Goal: Understand process/instructions

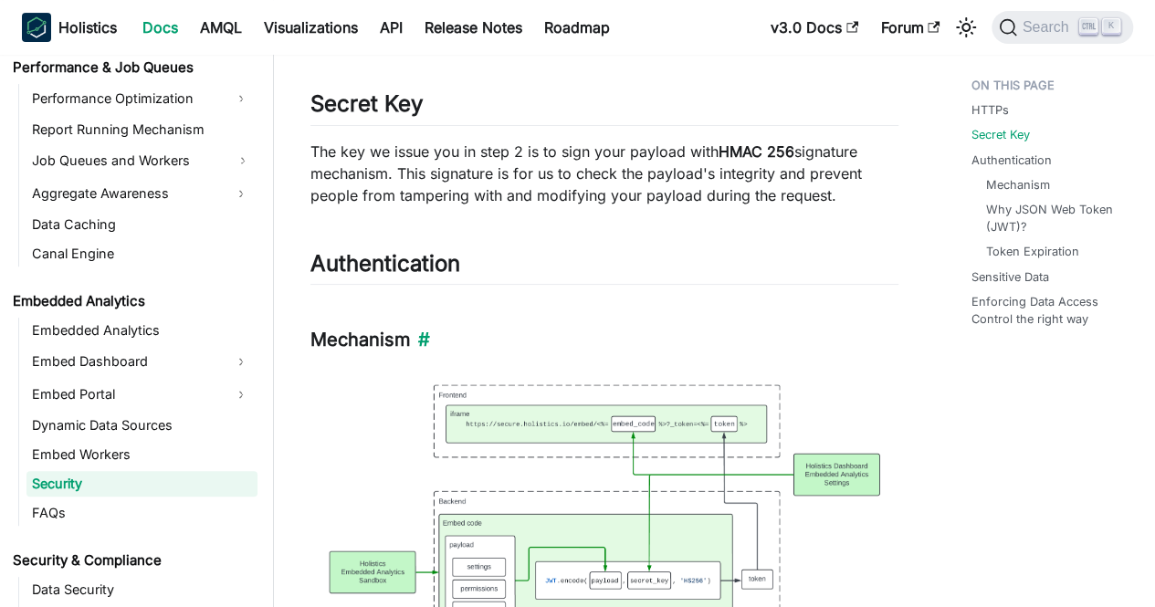
scroll to position [215, 0]
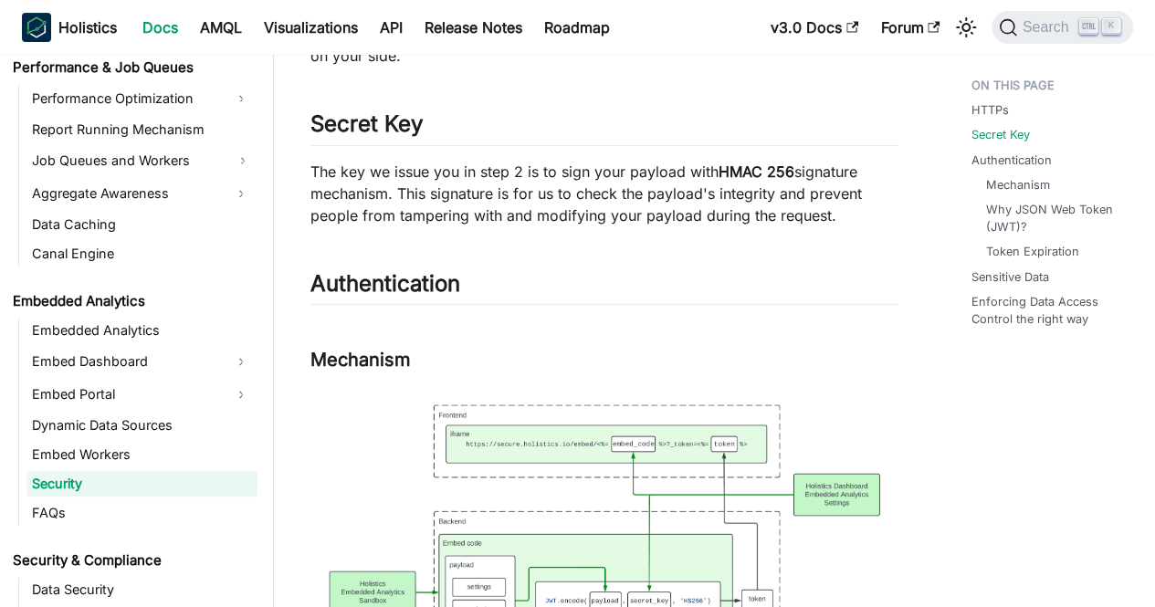
click at [556, 189] on p "The key we issue you in step 2 is to sign your payload with HMAC 256 signature …" at bounding box center [604, 194] width 588 height 66
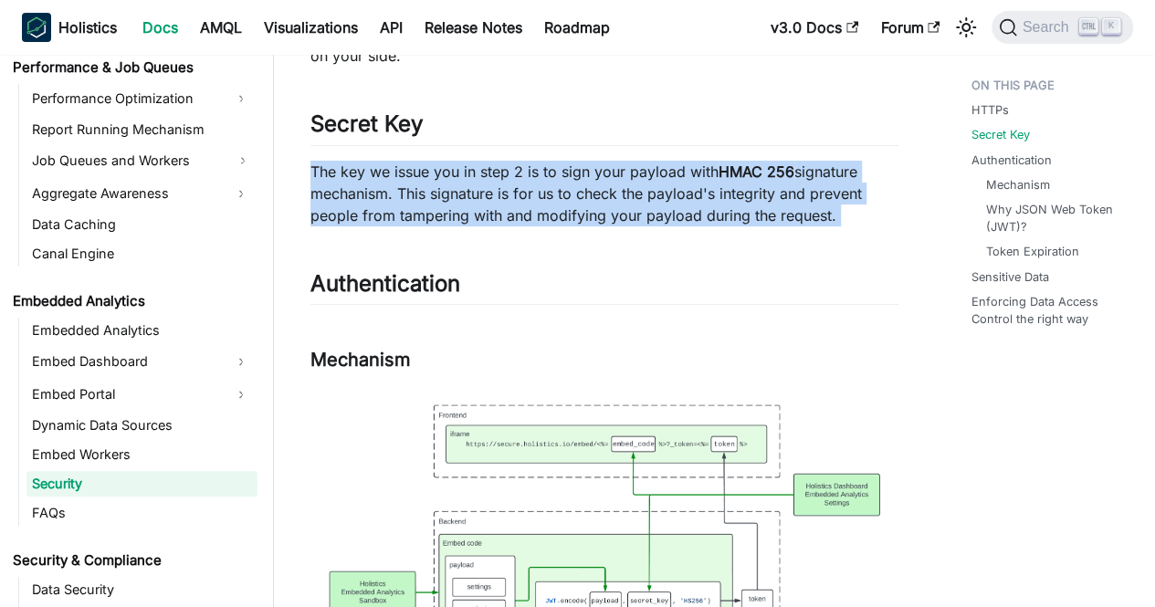
click at [556, 189] on p "The key we issue you in step 2 is to sign your payload with HMAC 256 signature …" at bounding box center [604, 194] width 588 height 66
click at [535, 190] on p "The key we issue you in step 2 is to sign your payload with HMAC 256 signature …" at bounding box center [604, 194] width 588 height 66
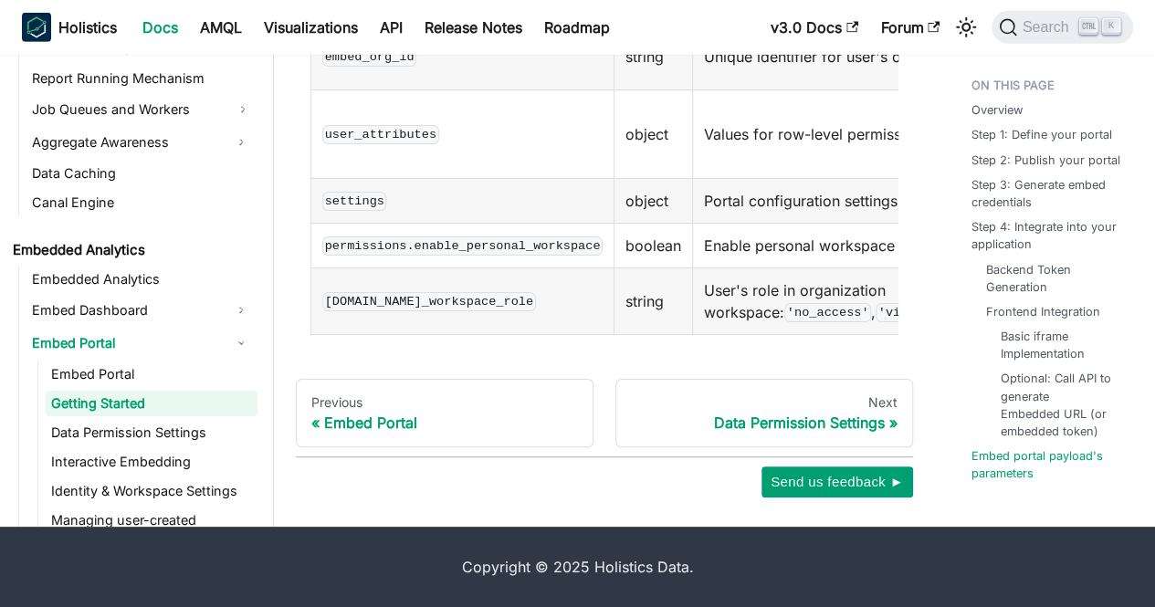
scroll to position [3044, 0]
click at [555, 268] on td "permissions.enable_personal_workspace" at bounding box center [462, 245] width 303 height 45
